Goal: Use online tool/utility: Utilize a website feature to perform a specific function

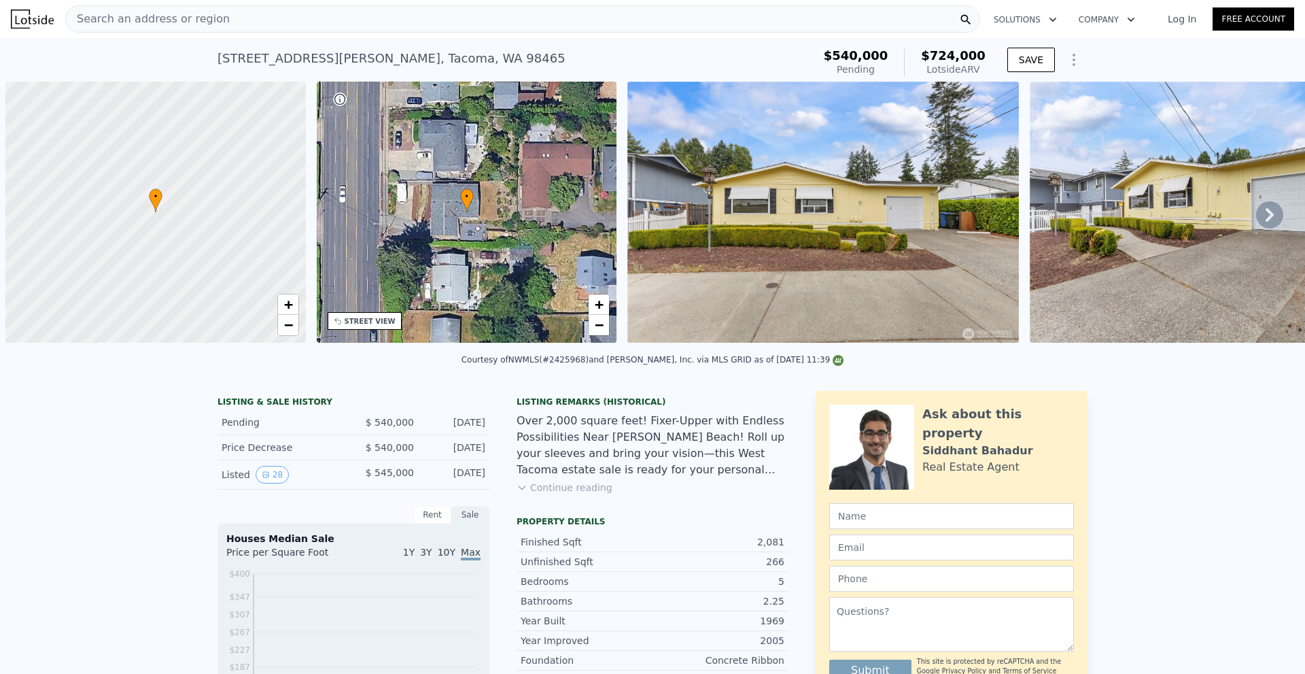
scroll to position [0, 5]
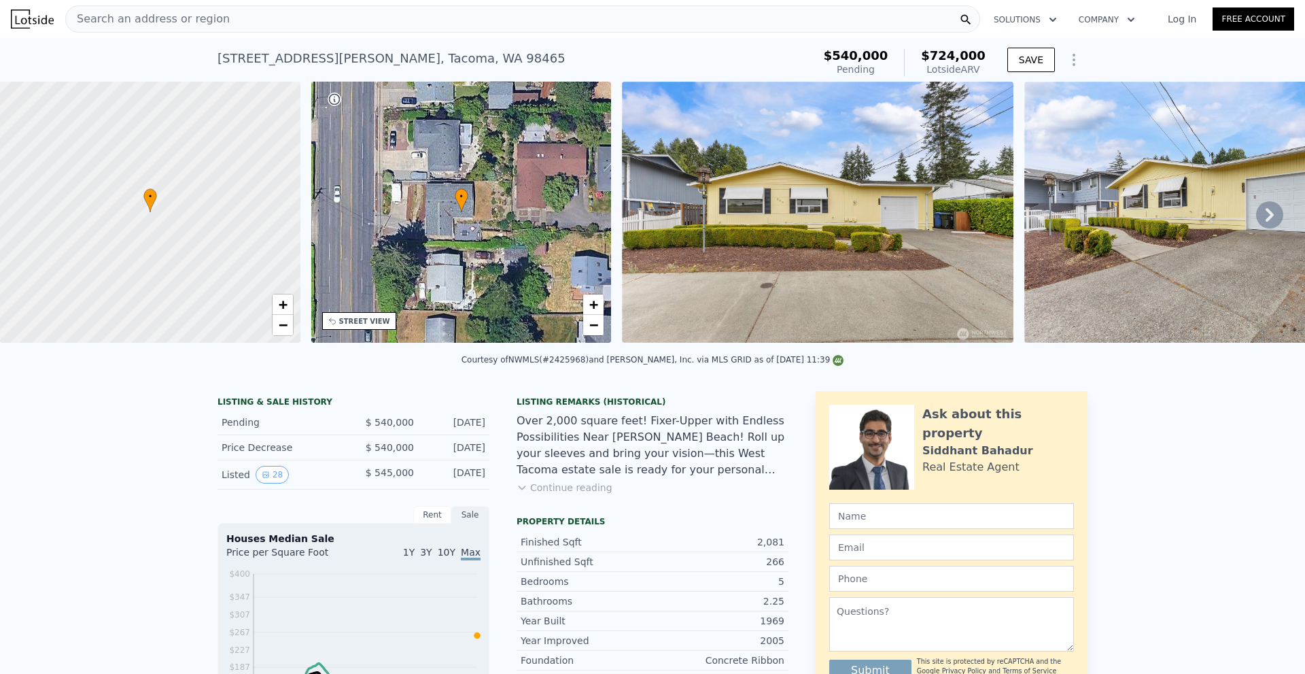
click at [226, 32] on div "Search an address or region" at bounding box center [522, 18] width 915 height 27
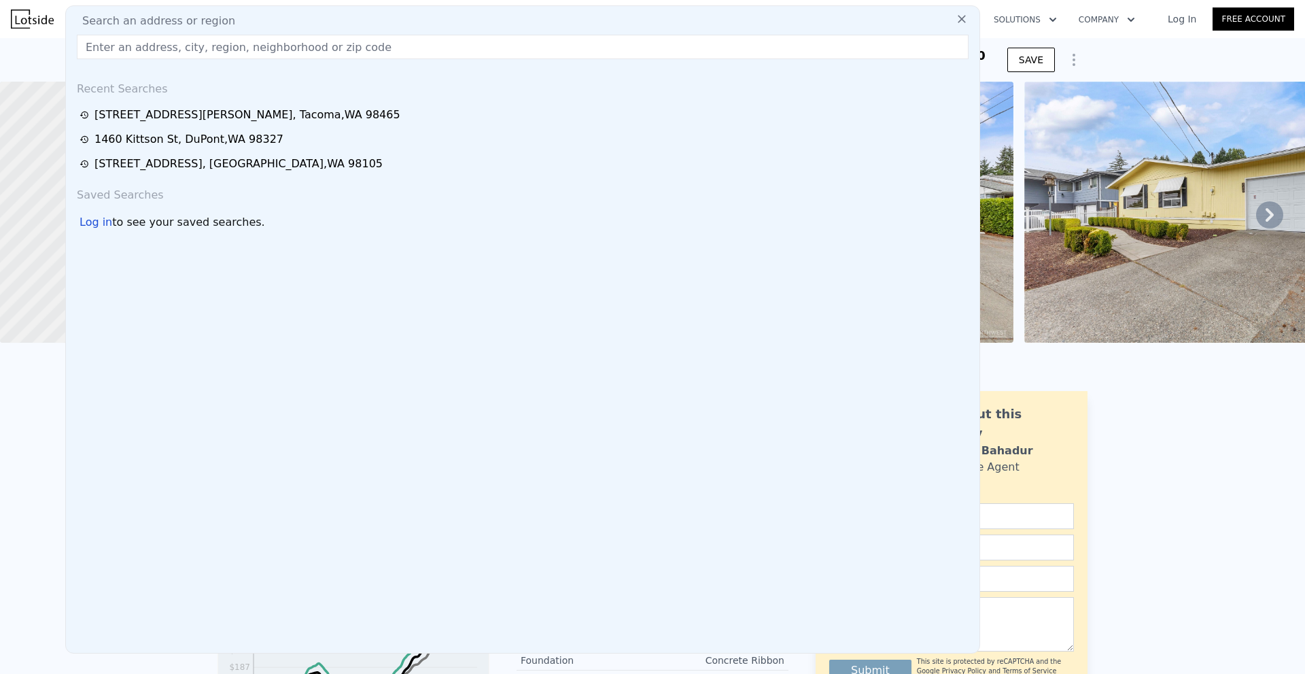
click at [239, 44] on input "text" at bounding box center [523, 47] width 892 height 24
paste input "[STREET_ADDRESS][PERSON_NAME]"
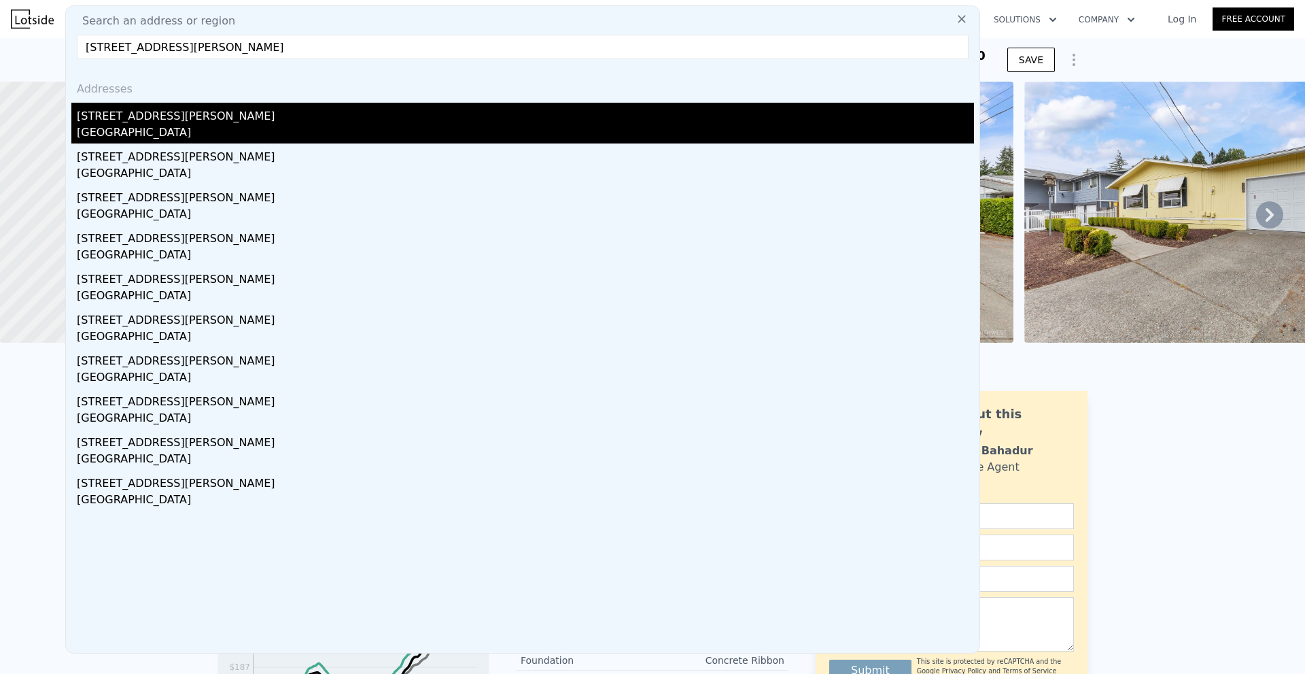
type input "[STREET_ADDRESS][PERSON_NAME]"
click at [211, 112] on div "[STREET_ADDRESS][PERSON_NAME]" at bounding box center [526, 114] width 898 height 22
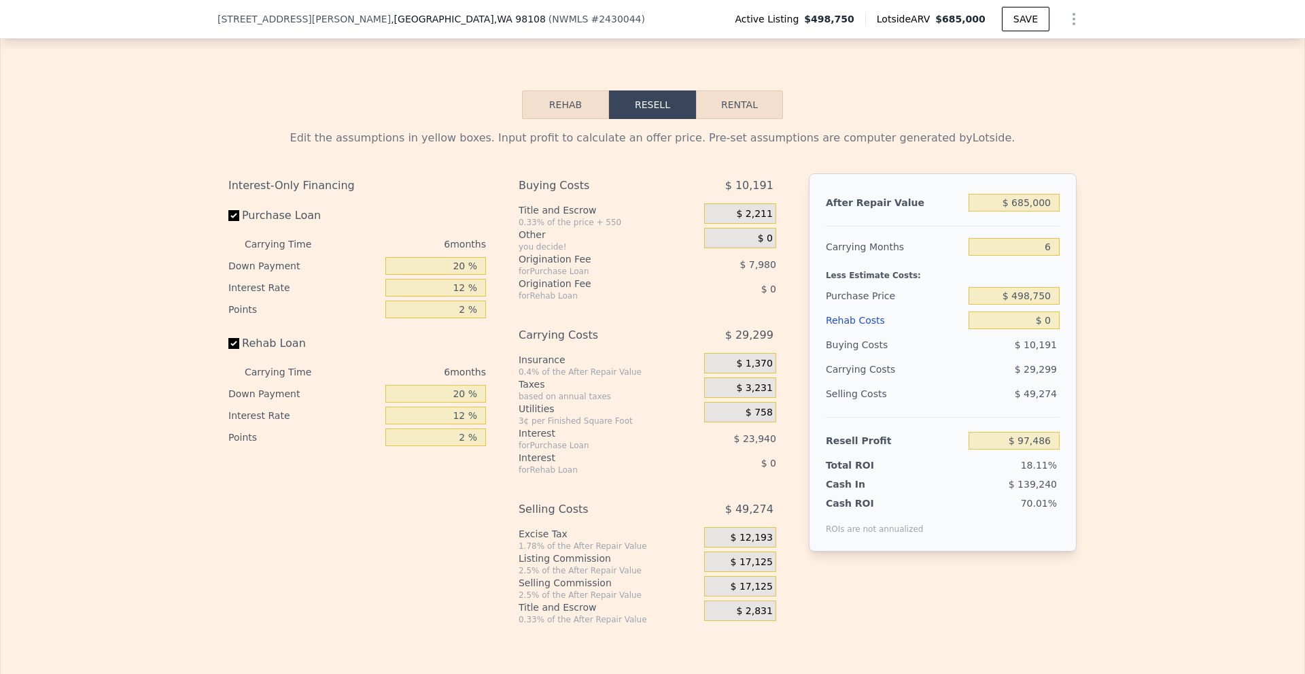
scroll to position [2239, 0]
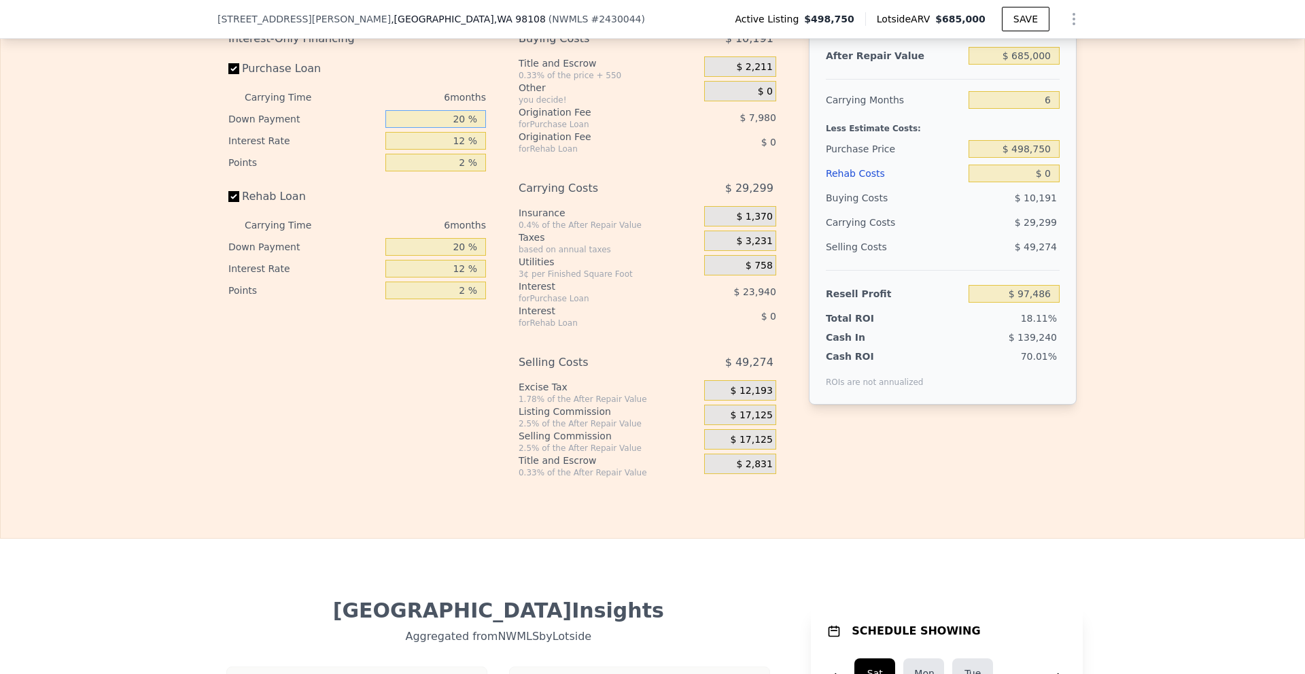
click at [454, 128] on input "20 %" at bounding box center [436, 119] width 101 height 18
type input "10 %"
type input "1 %"
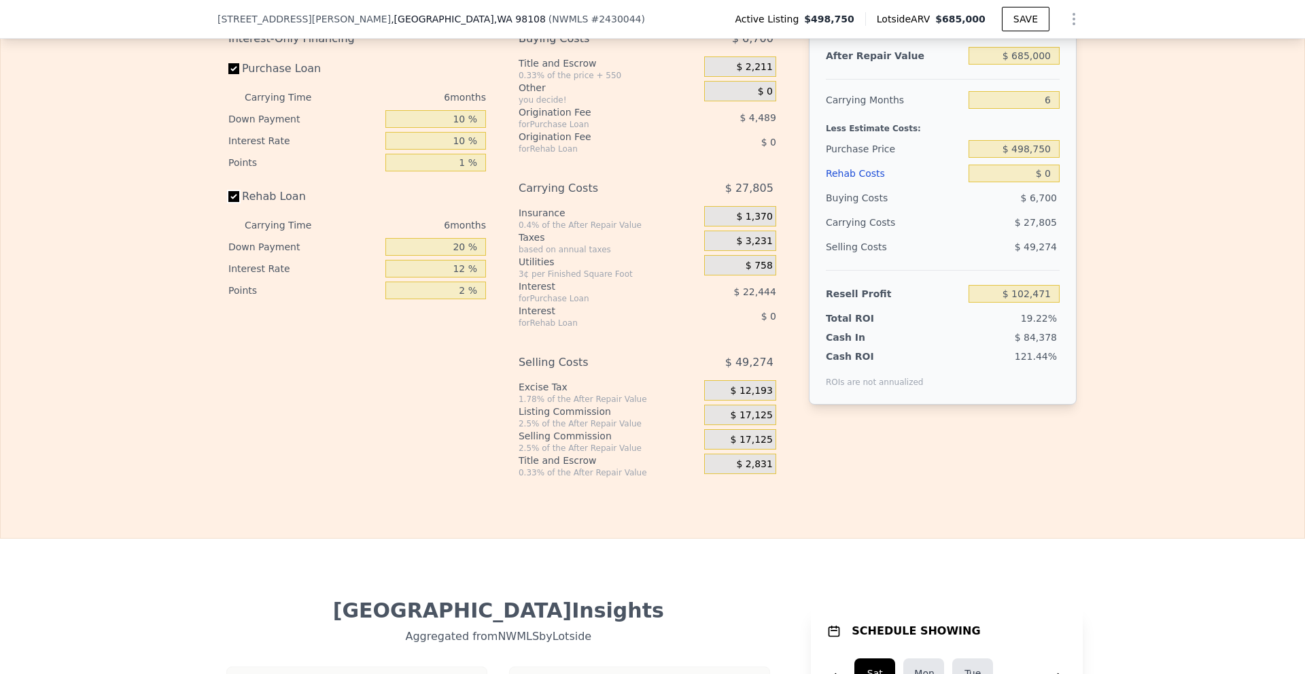
type input "$ 102,471"
type input "10 %"
type input "1 %"
drag, startPoint x: 1018, startPoint y: 73, endPoint x: 1027, endPoint y: 73, distance: 8.8
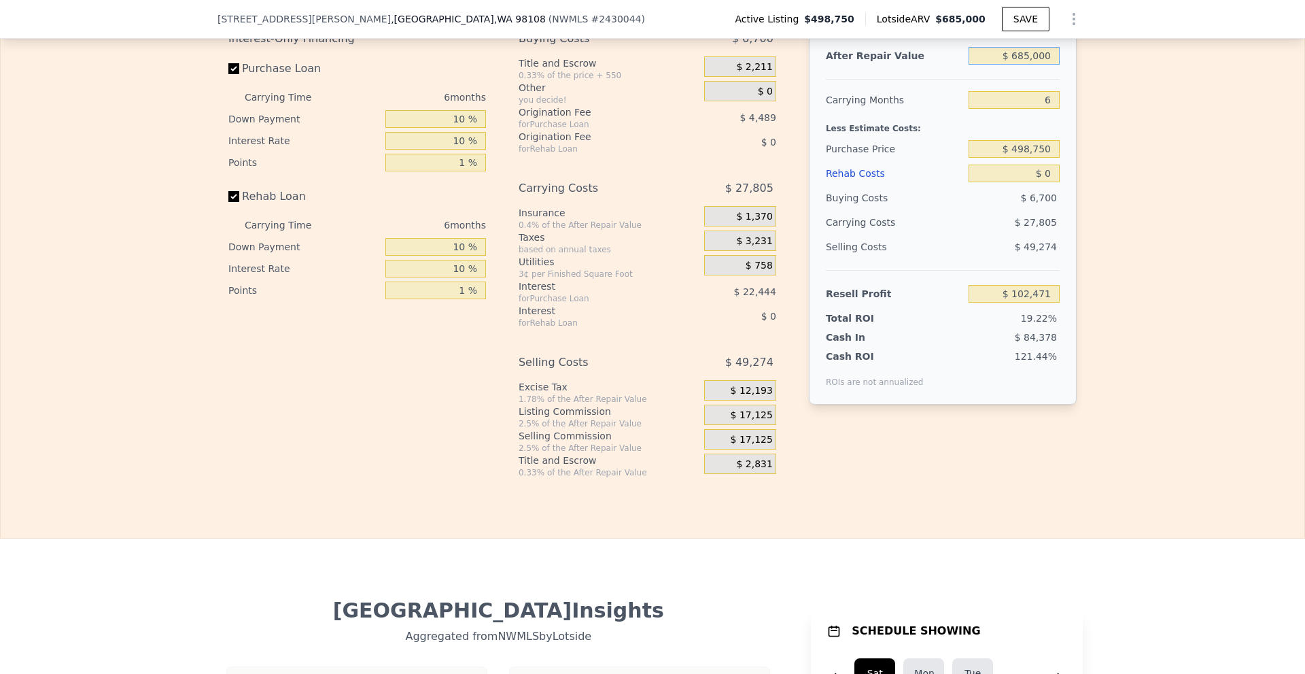
click at [1027, 65] on input "$ 685,000" at bounding box center [1014, 56] width 91 height 18
type input "$ 66,000"
type input "-$ 471,262"
type input "$ 660,000"
type input "$ 79,299"
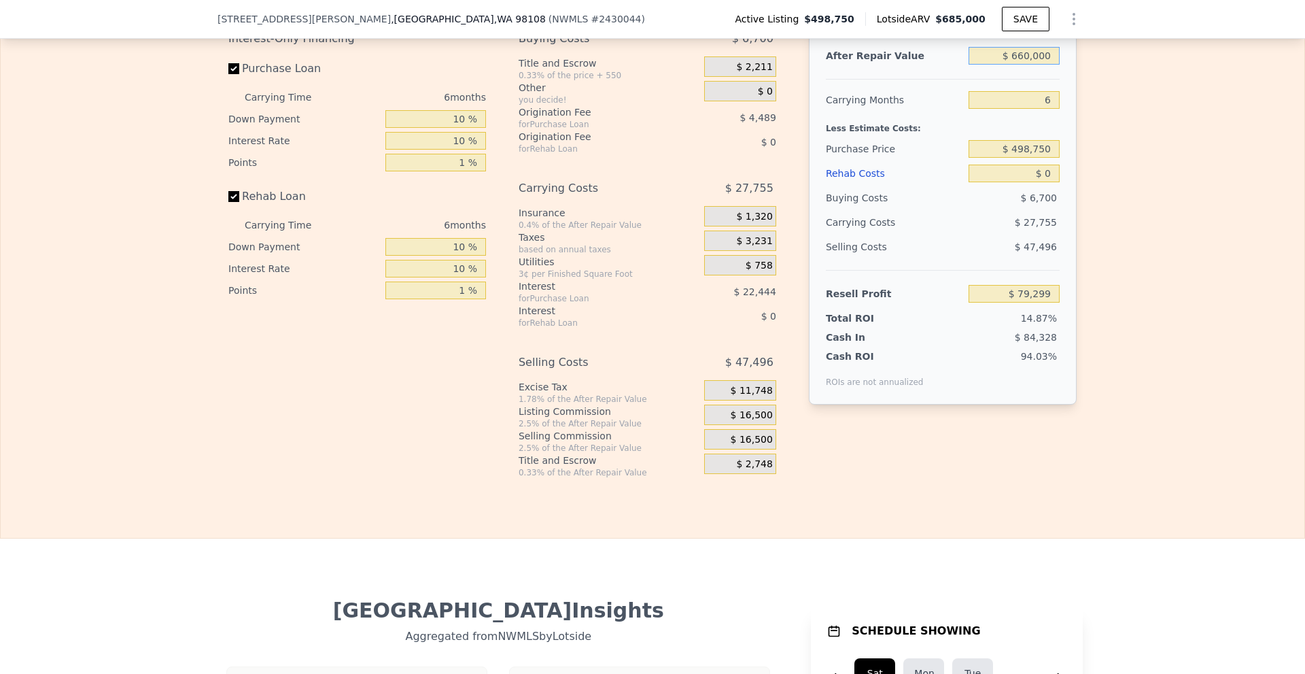
type input "$ 660,000"
click at [1117, 152] on div "Edit the assumptions in yellow boxes. Input profit to calculate an offer price.…" at bounding box center [653, 225] width 1304 height 506
drag, startPoint x: 1038, startPoint y: 120, endPoint x: 1083, endPoint y: 122, distance: 45.0
click at [1068, 119] on div "After Repair Value $ 660,000 Carrying Months 6 Less Estimate Costs: Purchase Pr…" at bounding box center [943, 216] width 268 height 378
type input "5"
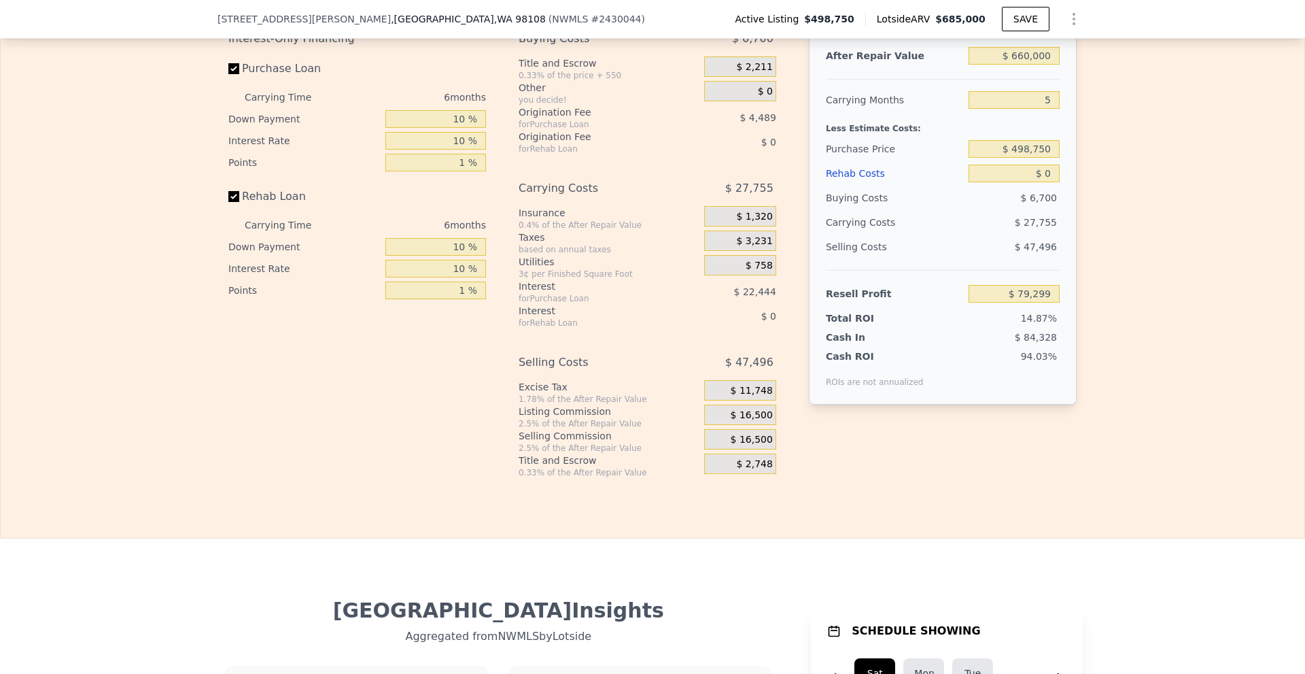
click at [1114, 165] on div "Edit the assumptions in yellow boxes. Input profit to calculate an offer price.…" at bounding box center [653, 225] width 1304 height 506
type input "$ 83,926"
click at [1042, 182] on input "$ 0" at bounding box center [1014, 174] width 91 height 18
type input "$ 800,000"
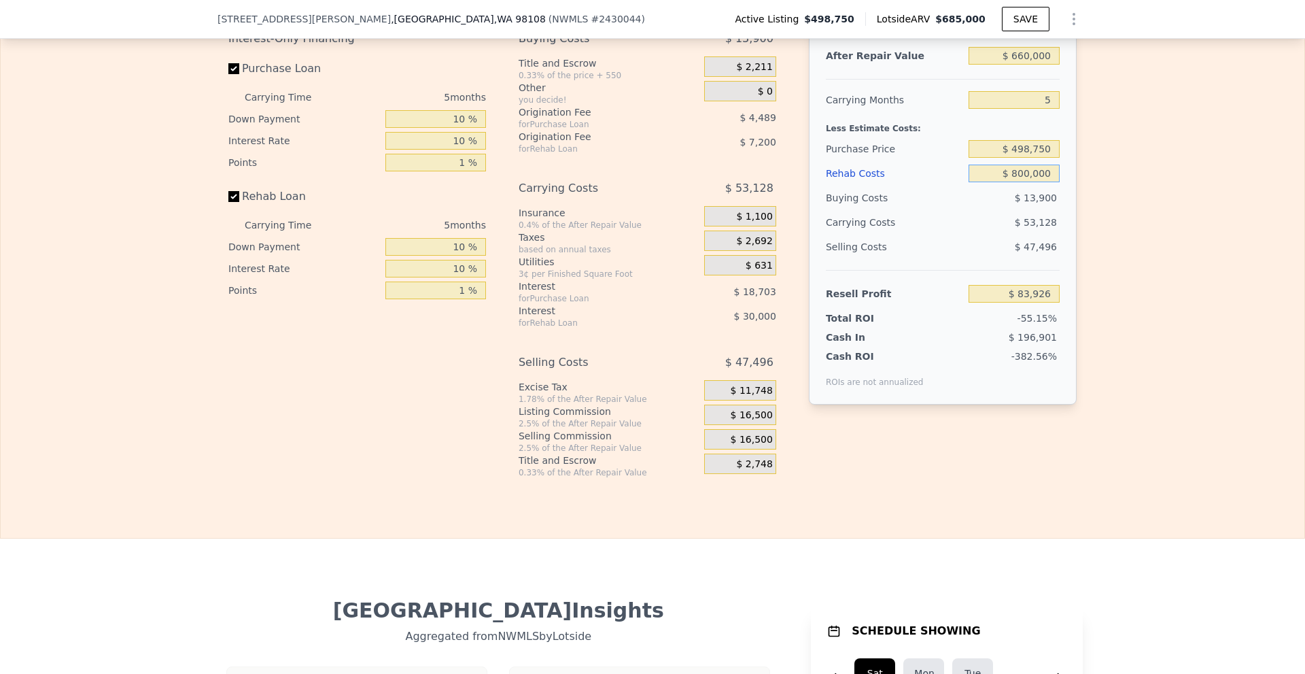
type input "-$ 753,274"
type input "$ 80,000"
type input "$ 206"
type input "$ 80,000"
click at [1186, 235] on div "Edit the assumptions in yellow boxes. Input profit to calculate an offer price.…" at bounding box center [653, 225] width 1304 height 506
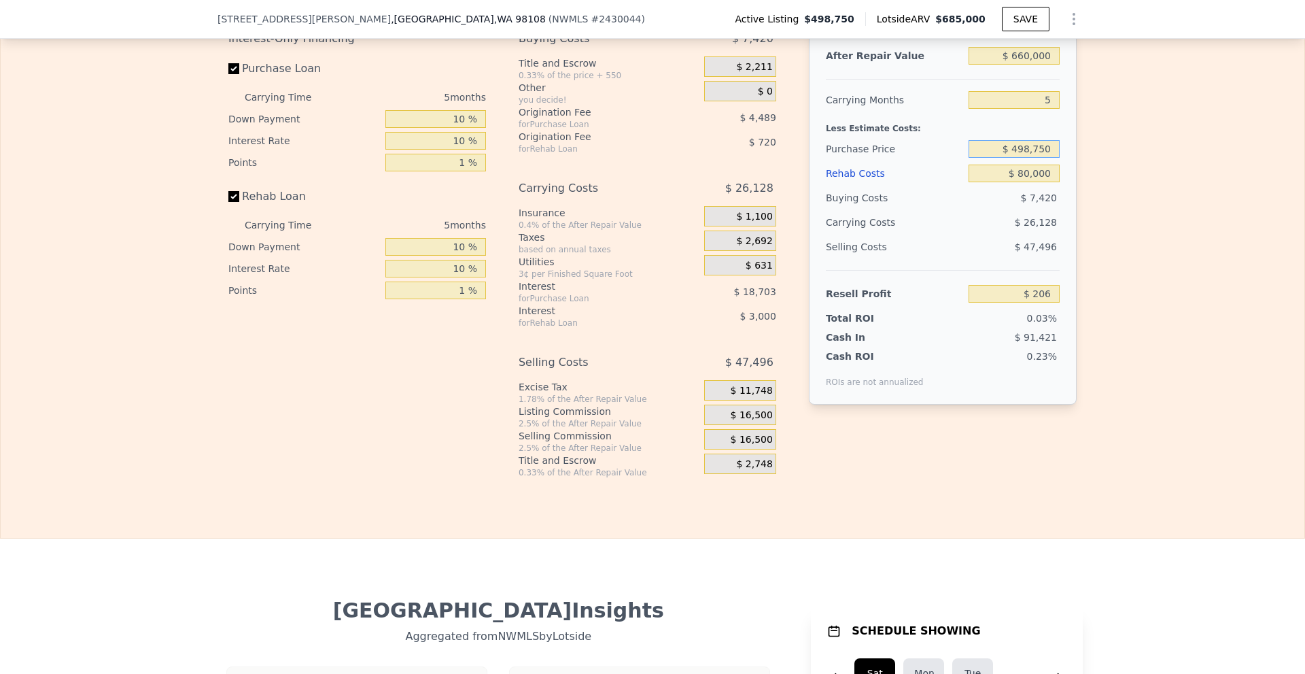
click at [1022, 158] on input "$ 498,750" at bounding box center [1014, 149] width 91 height 18
type input "$ 428,750"
click at [1108, 181] on div "Edit the assumptions in yellow boxes. Input profit to calculate an offer price.…" at bounding box center [653, 225] width 1304 height 506
type input "$ 73,694"
drag, startPoint x: 1019, startPoint y: 169, endPoint x: 1051, endPoint y: 169, distance: 31.3
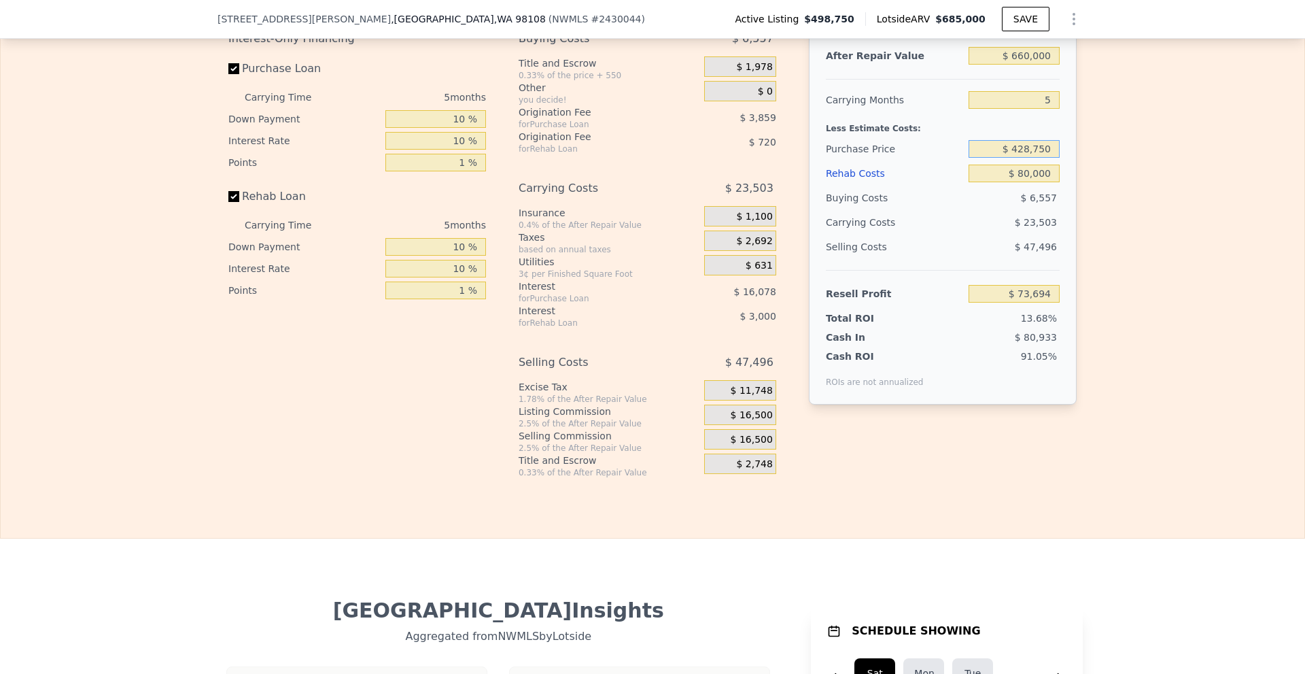
click at [1051, 158] on input "$ 428,750" at bounding box center [1014, 149] width 91 height 18
type input "$ 430,000"
click at [1119, 172] on div "Edit the assumptions in yellow boxes. Input profit to calculate an offer price.…" at bounding box center [653, 225] width 1304 height 506
type input "$ 72,384"
click at [1023, 158] on input "$ 430,000" at bounding box center [1014, 149] width 91 height 18
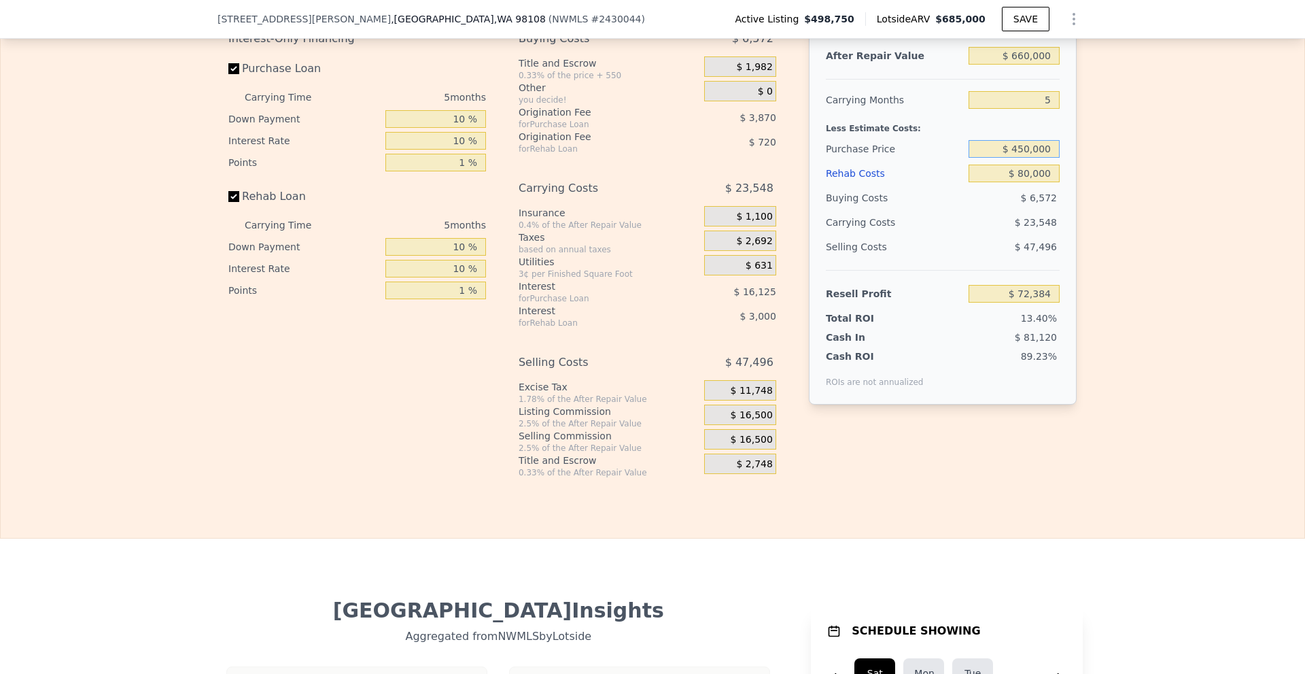
type input "$ 450,000"
click at [1116, 182] on div "Edit the assumptions in yellow boxes. Input profit to calculate an offer price.…" at bounding box center [653, 225] width 1304 height 506
type input "$ 51,387"
click at [1092, 176] on div "Edit the assumptions in yellow boxes. Input profit to calculate an offer price.…" at bounding box center [653, 225] width 1304 height 506
click at [37, 95] on div "Edit the assumptions in yellow boxes. Input profit to calculate an offer price.…" at bounding box center [653, 225] width 1304 height 506
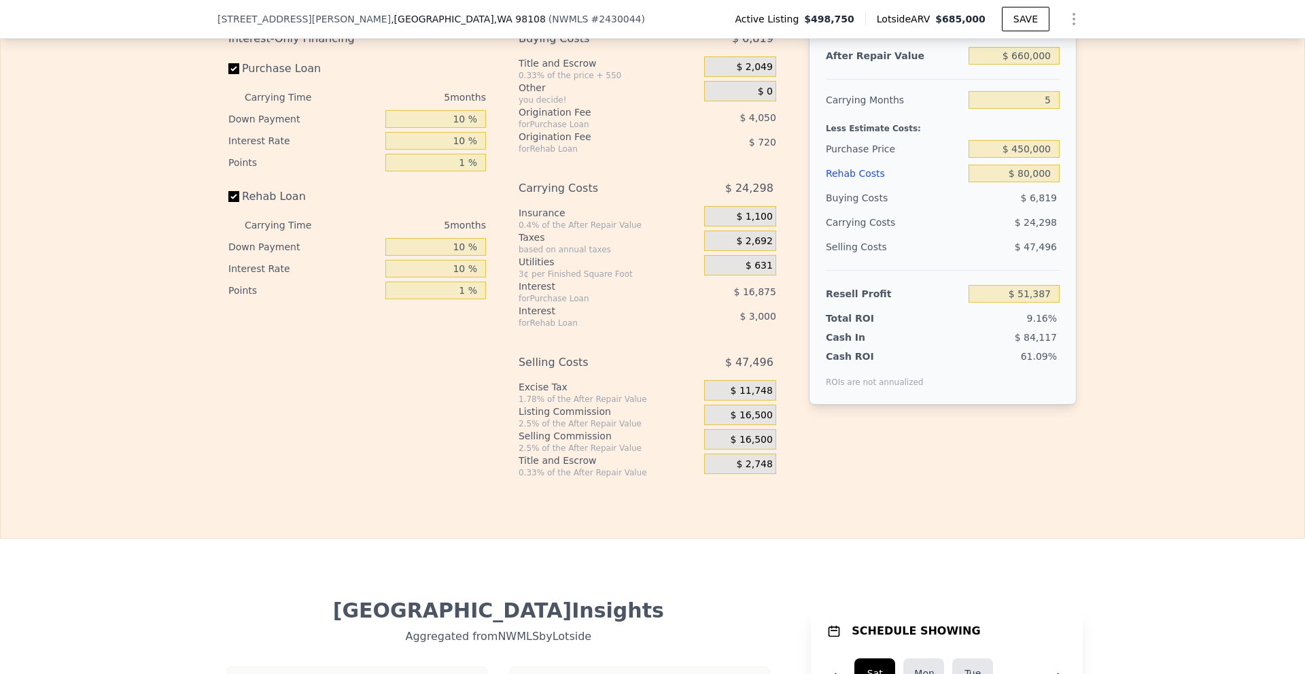
click at [1213, 323] on div "Edit the assumptions in yellow boxes. Input profit to calculate an offer price.…" at bounding box center [653, 225] width 1304 height 506
